Goal: Task Accomplishment & Management: Use online tool/utility

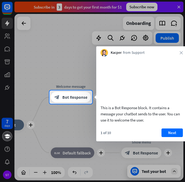
click at [178, 52] on div "Kacper from Support close" at bounding box center [141, 51] width 91 height 10
click at [181, 52] on icon "close" at bounding box center [181, 52] width 3 height 3
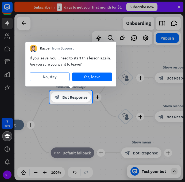
click at [58, 76] on button "No, stay" at bounding box center [50, 76] width 40 height 9
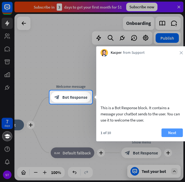
click at [171, 137] on button "Next" at bounding box center [172, 132] width 21 height 9
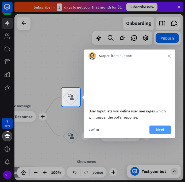
click at [154, 134] on button "Next" at bounding box center [160, 129] width 21 height 9
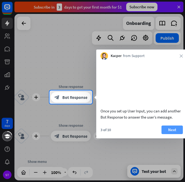
click at [166, 134] on button "Next" at bounding box center [172, 129] width 21 height 9
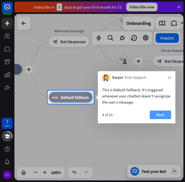
click at [162, 116] on button "Next" at bounding box center [160, 114] width 21 height 9
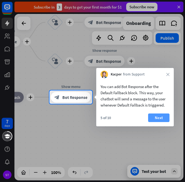
click at [159, 116] on button "Next" at bounding box center [158, 117] width 21 height 9
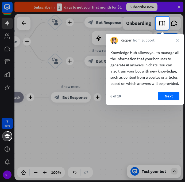
click at [167, 105] on div "6 of 10 Next" at bounding box center [145, 98] width 78 height 13
click at [169, 98] on button "Next" at bounding box center [168, 96] width 21 height 9
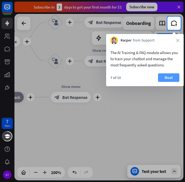
click at [175, 79] on button "Next" at bounding box center [168, 77] width 21 height 9
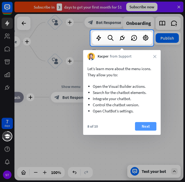
click at [147, 130] on button "Next" at bounding box center [145, 126] width 21 height 9
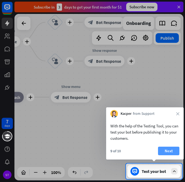
click at [167, 152] on button "Next" at bounding box center [168, 151] width 21 height 9
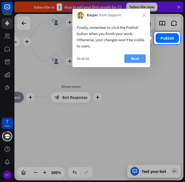
click at [138, 58] on button "Next" at bounding box center [134, 58] width 21 height 9
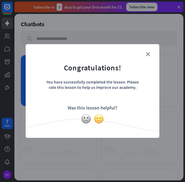
click at [100, 118] on img at bounding box center [99, 119] width 10 height 10
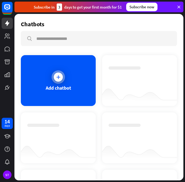
click at [64, 82] on div "Add chatbot" at bounding box center [58, 80] width 75 height 51
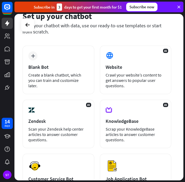
scroll to position [27, 0]
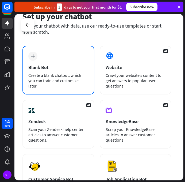
click at [85, 81] on div "Create a blank chatbot, which you can train and customize later." at bounding box center [58, 80] width 60 height 16
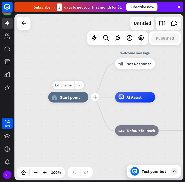
click at [78, 85] on icon "more_horiz" at bounding box center [79, 85] width 4 height 4
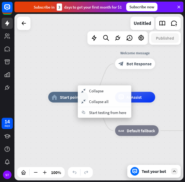
click at [83, 79] on div "home_2 Start point Welcome message block_bot_response Bot Response AI Assist bl…" at bounding box center [98, 97] width 169 height 166
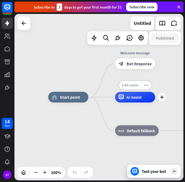
click at [131, 85] on span "Edit name" at bounding box center [130, 85] width 17 height 5
type input "*****"
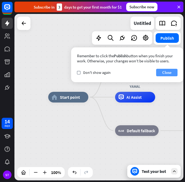
click at [164, 71] on button "Close" at bounding box center [166, 72] width 21 height 7
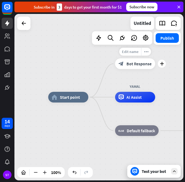
click at [132, 50] on span "Edit name" at bounding box center [130, 51] width 17 height 5
click at [134, 67] on div "block_bot_response Bot Response" at bounding box center [135, 63] width 40 height 11
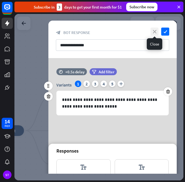
click at [157, 32] on icon "close" at bounding box center [155, 32] width 8 height 8
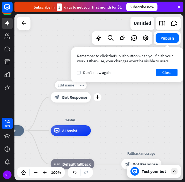
click at [64, 92] on div "Edit name more_horiz plus block_bot_response Bot Response" at bounding box center [71, 97] width 40 height 11
click at [66, 86] on span "Edit name" at bounding box center [66, 85] width 17 height 5
type input "*"
type input "****"
click at [159, 73] on button "Close" at bounding box center [166, 72] width 21 height 7
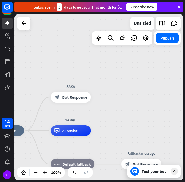
click at [159, 93] on div "home_2 Start point SAKA block_bot_response Bot Response YAMAL AI Assist block_f…" at bounding box center [98, 97] width 169 height 166
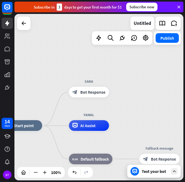
drag, startPoint x: 110, startPoint y: 105, endPoint x: 129, endPoint y: 100, distance: 19.7
click at [129, 100] on div "home_2 Start point SAKA block_bot_response Bot Response YAMAL AI Assist block_f…" at bounding box center [98, 97] width 169 height 166
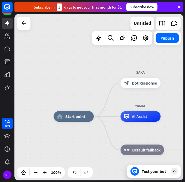
drag, startPoint x: 129, startPoint y: 101, endPoint x: 181, endPoint y: 91, distance: 52.7
click at [181, 91] on div "home_2 Start point SAKA block_bot_response Bot Response YAMAL AI Assist block_f…" at bounding box center [98, 97] width 169 height 166
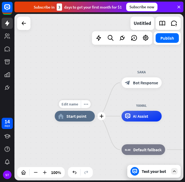
click at [84, 119] on div "home_2 Start point" at bounding box center [75, 116] width 40 height 11
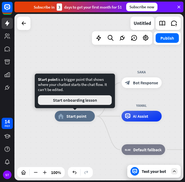
click at [84, 101] on button "Start onboarding lesson" at bounding box center [75, 100] width 74 height 10
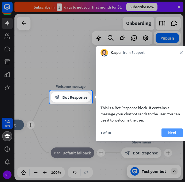
click at [177, 137] on button "Next" at bounding box center [172, 132] width 21 height 9
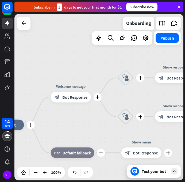
click at [177, 139] on div "14 days ST close Product Help First steps Get started with ChatBot Help Center …" at bounding box center [92, 91] width 185 height 182
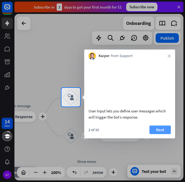
click at [157, 134] on button "Next" at bounding box center [160, 129] width 21 height 9
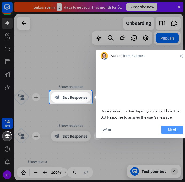
click at [162, 133] on button "Next" at bounding box center [172, 129] width 21 height 9
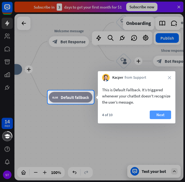
click at [164, 116] on button "Next" at bounding box center [160, 114] width 21 height 9
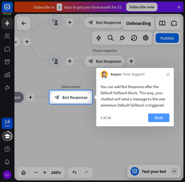
click at [149, 117] on button "Next" at bounding box center [158, 117] width 21 height 9
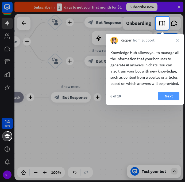
click at [159, 100] on button "Next" at bounding box center [168, 96] width 21 height 9
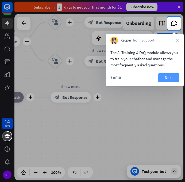
click at [179, 78] on button "Next" at bounding box center [168, 77] width 21 height 9
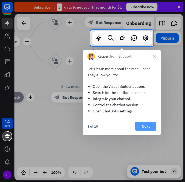
click at [146, 126] on button "Next" at bounding box center [145, 126] width 21 height 9
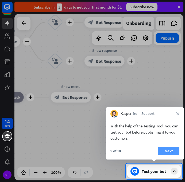
click at [168, 151] on button "Next" at bounding box center [168, 151] width 21 height 9
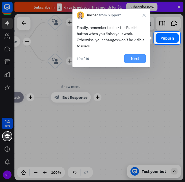
click at [133, 58] on button "Next" at bounding box center [134, 58] width 21 height 9
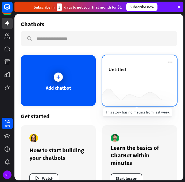
click at [115, 90] on div at bounding box center [139, 95] width 75 height 21
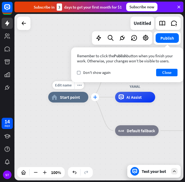
click at [95, 100] on div "plus" at bounding box center [95, 97] width 8 height 8
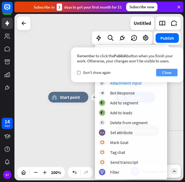
click at [172, 74] on button "Close" at bounding box center [166, 72] width 21 height 7
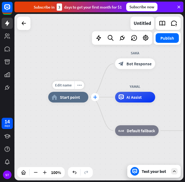
click at [94, 97] on icon "plus" at bounding box center [95, 97] width 4 height 4
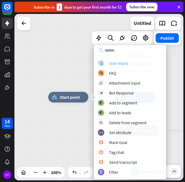
click at [114, 64] on div "User Input" at bounding box center [118, 62] width 19 height 5
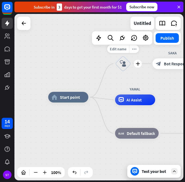
click at [127, 66] on div "block_user_input" at bounding box center [123, 64] width 16 height 16
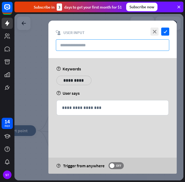
click at [104, 49] on input "text" at bounding box center [112, 45] width 113 height 12
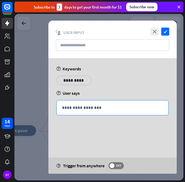
click at [103, 108] on p "**********" at bounding box center [112, 107] width 101 height 7
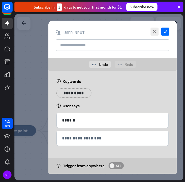
click at [118, 166] on span "OFF" at bounding box center [118, 165] width 8 height 4
click at [166, 30] on icon "check" at bounding box center [165, 32] width 8 height 8
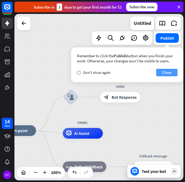
click at [161, 74] on button "Close" at bounding box center [166, 72] width 21 height 7
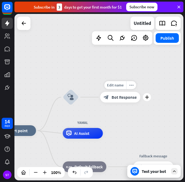
click at [135, 98] on span "Bot Response" at bounding box center [124, 96] width 25 height 5
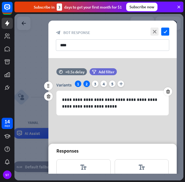
click at [84, 84] on div "2" at bounding box center [86, 84] width 6 height 6
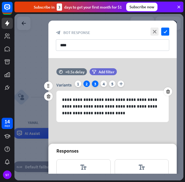
click at [94, 83] on div "3" at bounding box center [95, 84] width 6 height 6
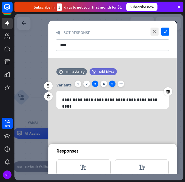
click at [109, 85] on div "5" at bounding box center [112, 84] width 6 height 6
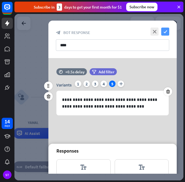
click at [167, 32] on icon "check" at bounding box center [165, 32] width 8 height 8
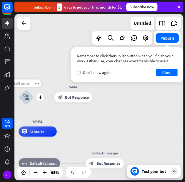
click at [26, 99] on icon "block_user_input" at bounding box center [26, 97] width 6 height 6
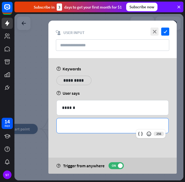
click at [67, 125] on p "**********" at bounding box center [112, 125] width 101 height 7
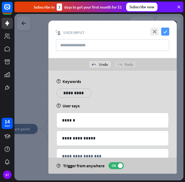
click at [166, 29] on icon "check" at bounding box center [165, 32] width 8 height 8
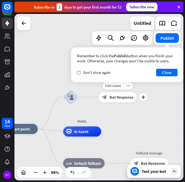
click at [127, 97] on span "Bot Response" at bounding box center [122, 97] width 24 height 5
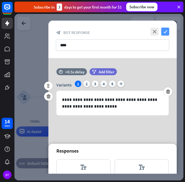
click at [167, 32] on icon "check" at bounding box center [165, 32] width 8 height 8
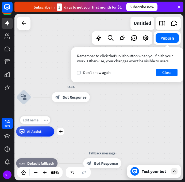
click at [48, 133] on div "AI Assist" at bounding box center [35, 131] width 38 height 10
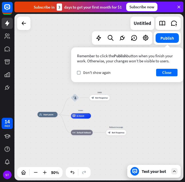
click at [133, 99] on div "home_2 Start point block_user_input SAKA block_bot_response Bot Response YAMAL …" at bounding box center [98, 97] width 169 height 166
click at [121, 134] on div "block_bot_response Bot Response" at bounding box center [116, 132] width 20 height 5
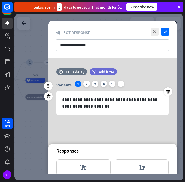
click at [35, 129] on div at bounding box center [98, 97] width 169 height 166
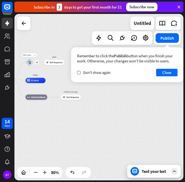
click at [30, 65] on div "block_user_input" at bounding box center [29, 62] width 8 height 8
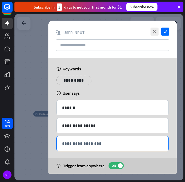
click at [68, 144] on p "**********" at bounding box center [112, 143] width 101 height 7
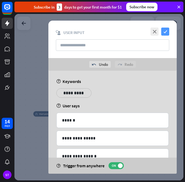
click at [166, 30] on icon "check" at bounding box center [165, 32] width 8 height 8
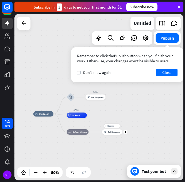
click at [114, 135] on div "Edit name more_horiz plus block_bot_response Bot Response" at bounding box center [112, 131] width 20 height 5
click at [81, 74] on div "check Don't show again" at bounding box center [94, 72] width 34 height 5
click at [162, 74] on button "Close" at bounding box center [166, 72] width 21 height 7
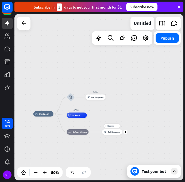
click at [117, 134] on div "block_bot_response Bot Response" at bounding box center [112, 131] width 20 height 5
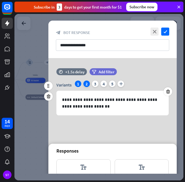
click at [85, 83] on div "2" at bounding box center [86, 84] width 6 height 6
click at [94, 83] on div "3" at bounding box center [95, 84] width 6 height 6
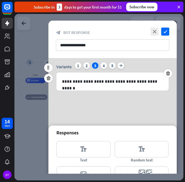
scroll to position [62, 0]
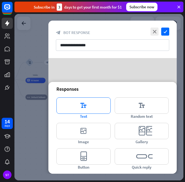
click at [87, 107] on icon "editor_text" at bounding box center [83, 105] width 54 height 16
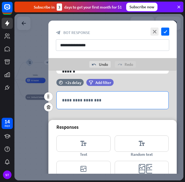
scroll to position [59, 0]
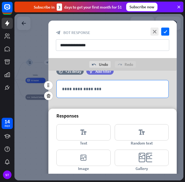
click at [95, 91] on p "**********" at bounding box center [112, 89] width 101 height 7
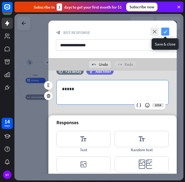
click at [166, 29] on icon "check" at bounding box center [165, 32] width 8 height 8
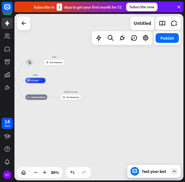
click at [141, 170] on div "Test your bot" at bounding box center [153, 171] width 53 height 13
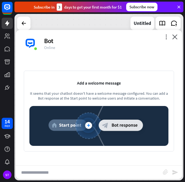
click at [76, 124] on img at bounding box center [98, 126] width 139 height 40
click at [90, 126] on img at bounding box center [98, 126] width 139 height 40
click at [94, 87] on div "Add a welcome message It seems that your chatbot doesn't have a welcome message…" at bounding box center [99, 111] width 150 height 81
click at [90, 125] on img at bounding box center [98, 126] width 139 height 40
click at [76, 126] on img at bounding box center [98, 126] width 139 height 40
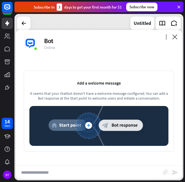
click at [83, 173] on input "text" at bounding box center [89, 172] width 147 height 13
type input "**"
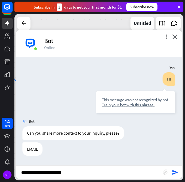
type input "**********"
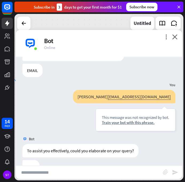
scroll to position [95, 0]
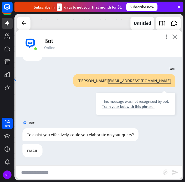
click at [174, 37] on icon "close" at bounding box center [174, 36] width 5 height 5
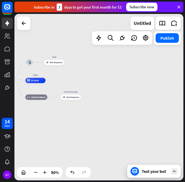
click at [155, 173] on div "Test your bot" at bounding box center [155, 170] width 27 height 5
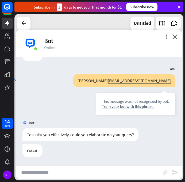
click at [167, 40] on div "Bot" at bounding box center [110, 41] width 132 height 8
click at [164, 37] on icon "more_vert" at bounding box center [166, 36] width 5 height 5
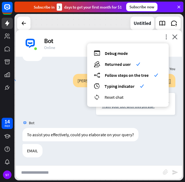
click at [143, 96] on div "reset_chat Reset chat" at bounding box center [128, 97] width 68 height 6
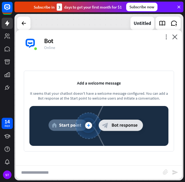
click at [89, 126] on img at bounding box center [98, 126] width 139 height 40
click at [89, 175] on input "text" at bounding box center [89, 172] width 147 height 13
type input "**"
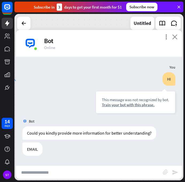
click at [175, 36] on icon "close" at bounding box center [174, 36] width 5 height 5
